Goal: Find specific page/section: Find specific page/section

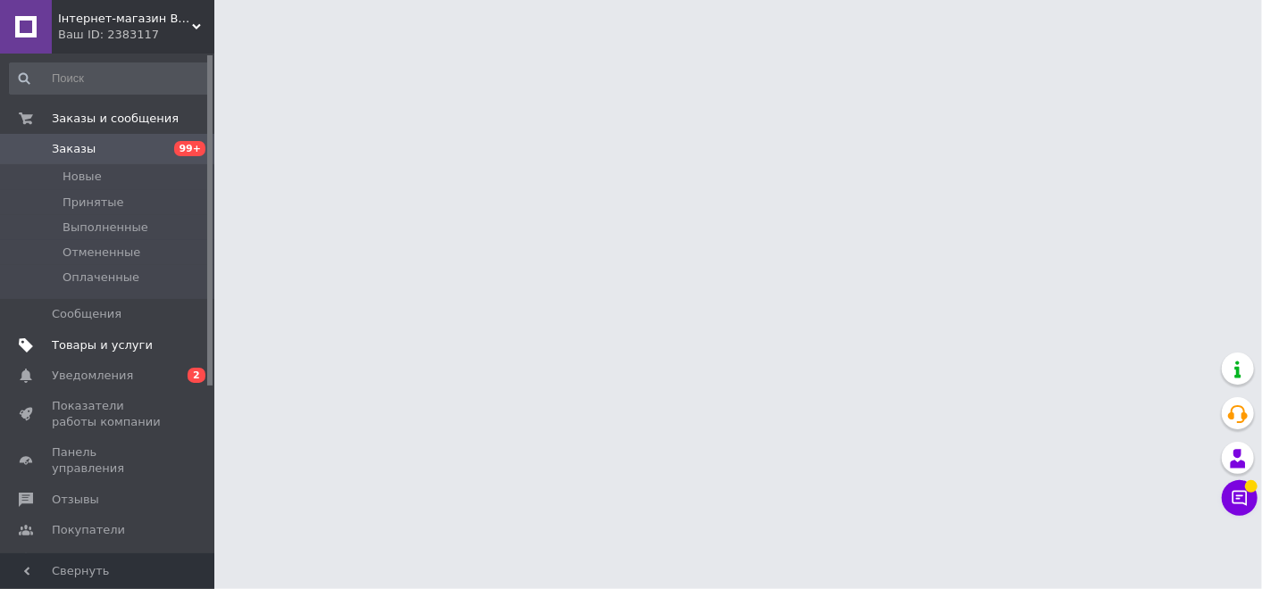
click at [121, 341] on span "Товары и услуги" at bounding box center [102, 346] width 101 height 16
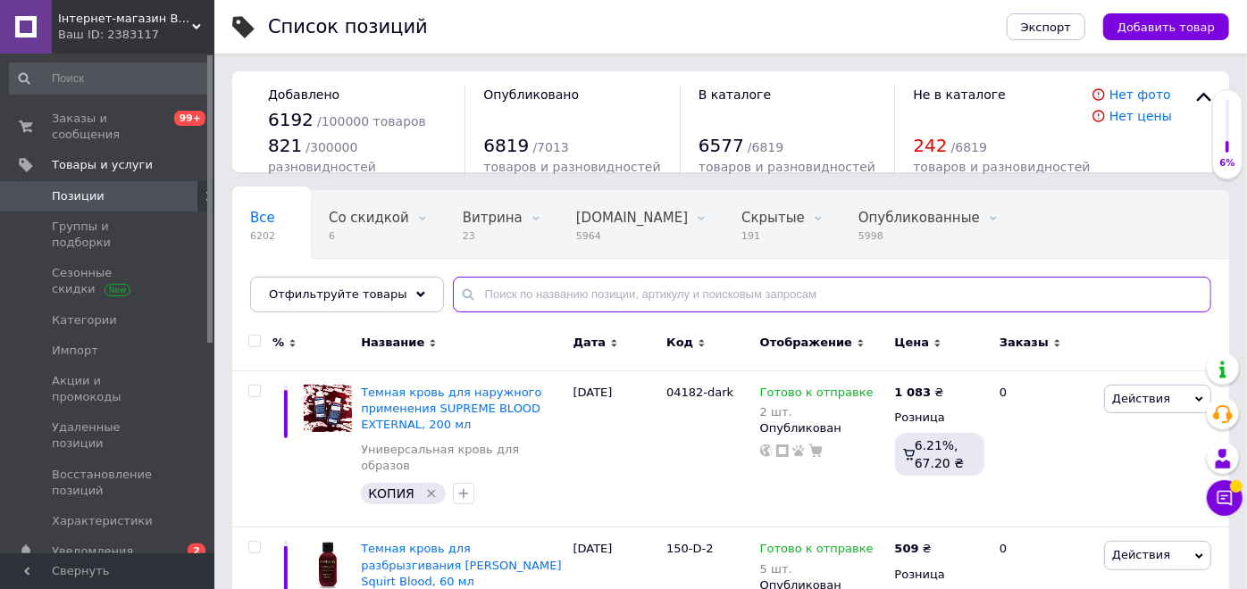
click at [481, 293] on input "text" at bounding box center [832, 295] width 758 height 36
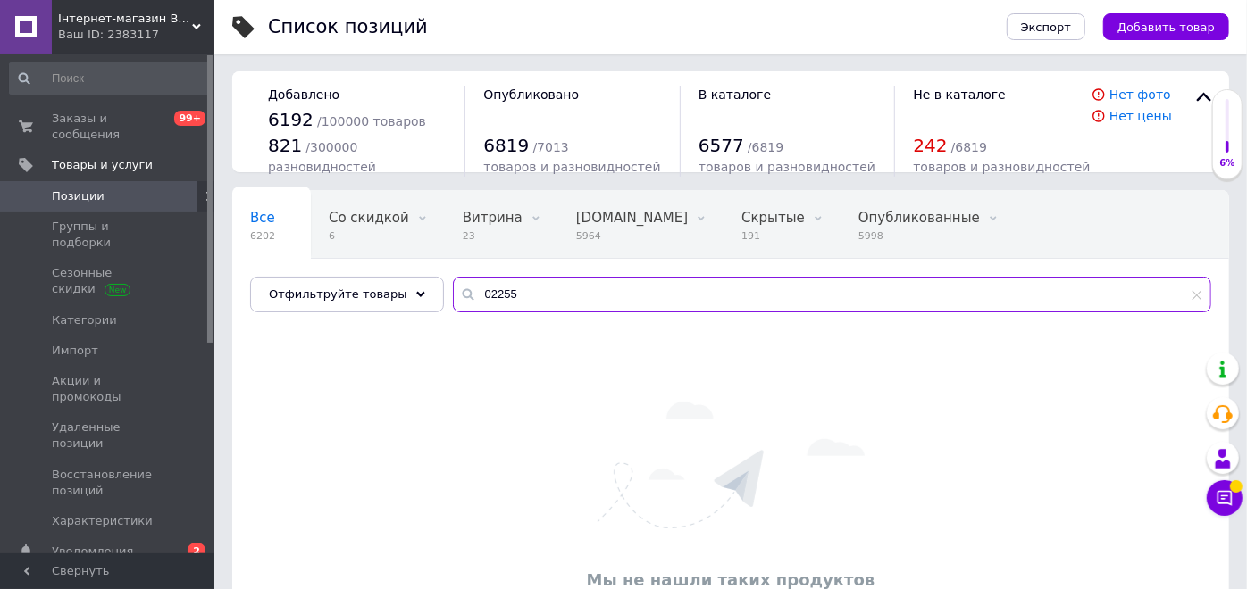
click at [467, 300] on input "02255" at bounding box center [832, 295] width 758 height 36
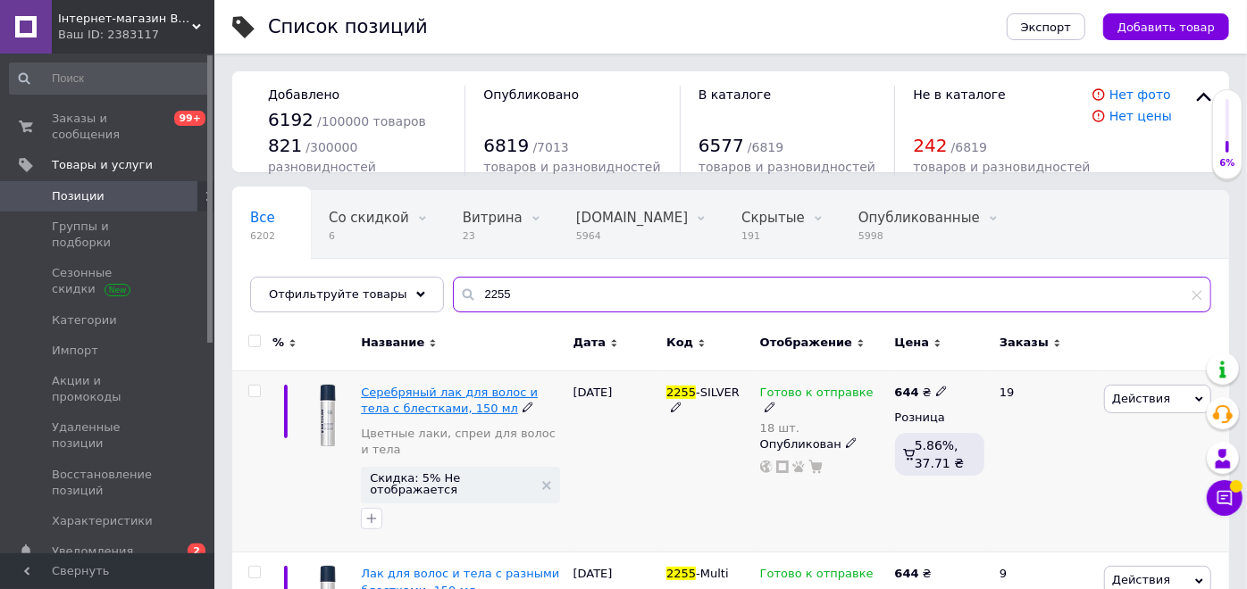
type input "2255"
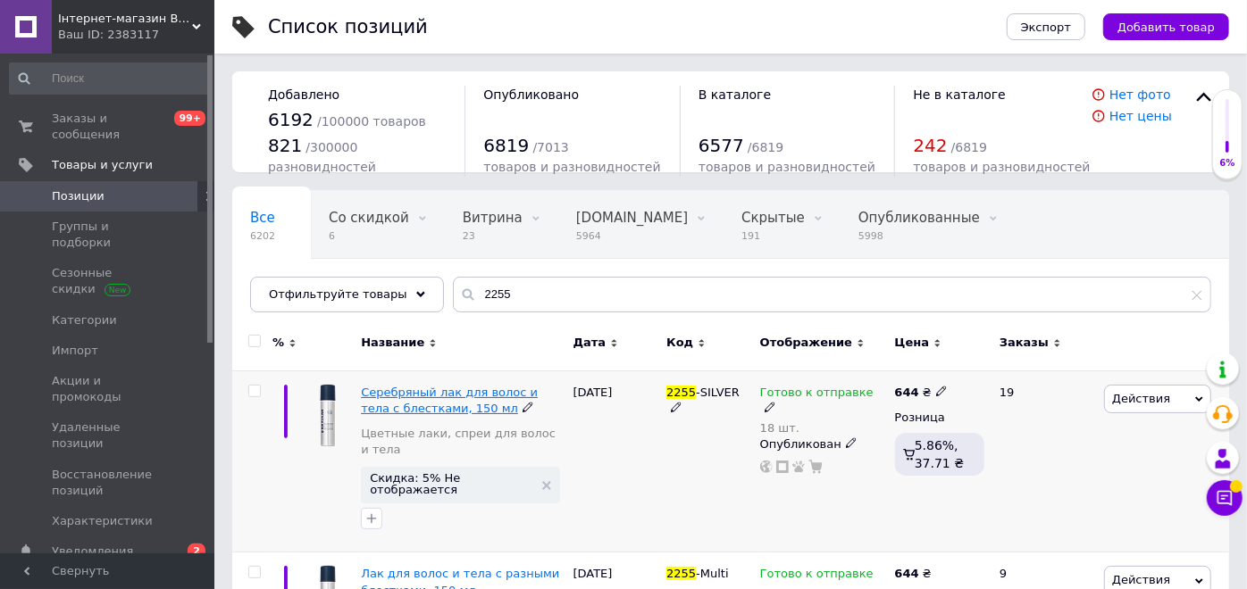
click at [415, 400] on span "Серебряный лак для волос и тела с блестками, 150 мл" at bounding box center [449, 400] width 177 height 29
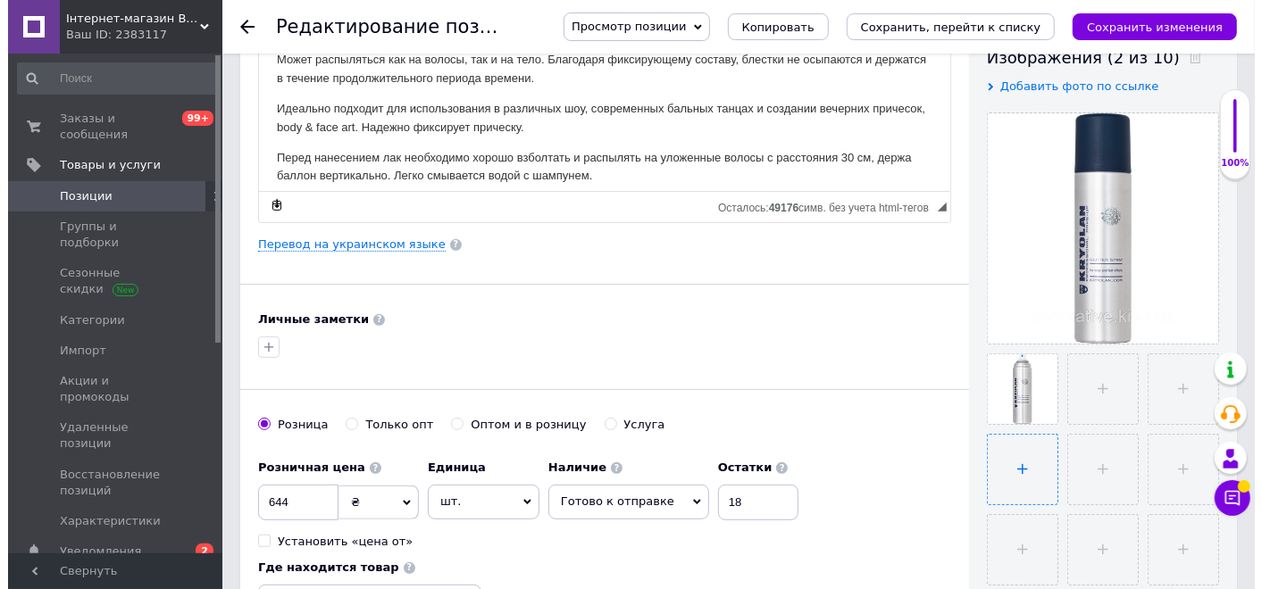
scroll to position [397, 0]
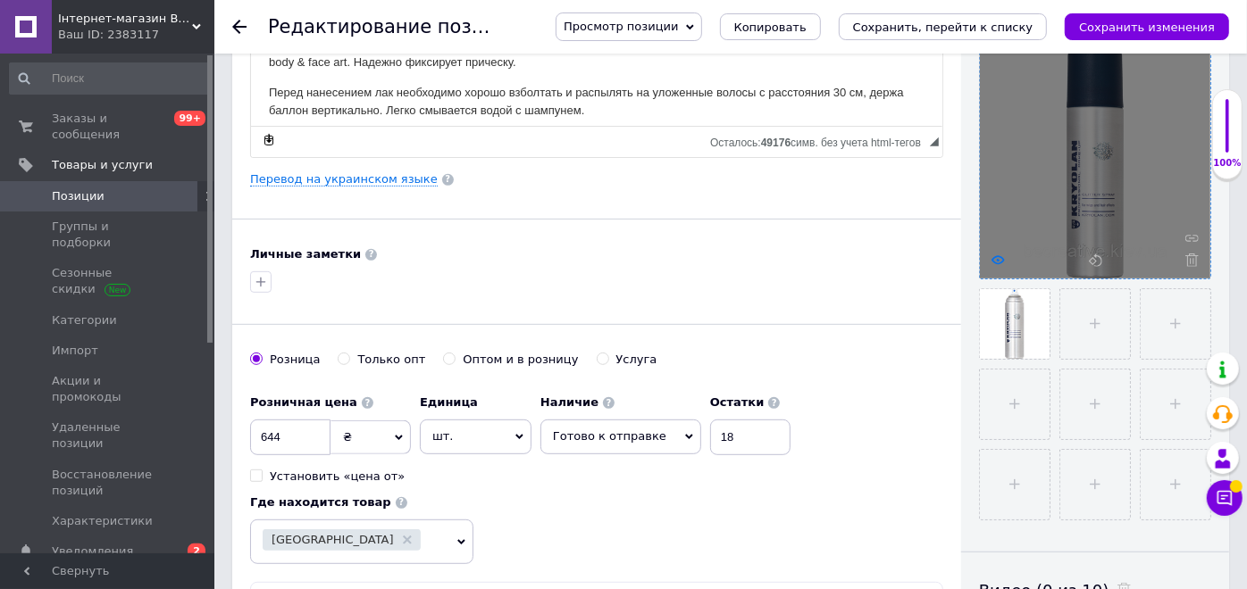
click at [998, 257] on icon at bounding box center [997, 260] width 13 height 13
